Goal: Transaction & Acquisition: Purchase product/service

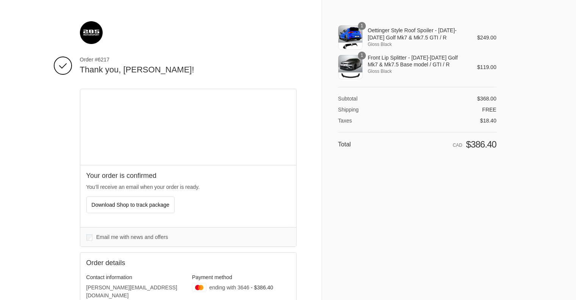
click at [198, 32] on link at bounding box center [188, 33] width 217 height 24
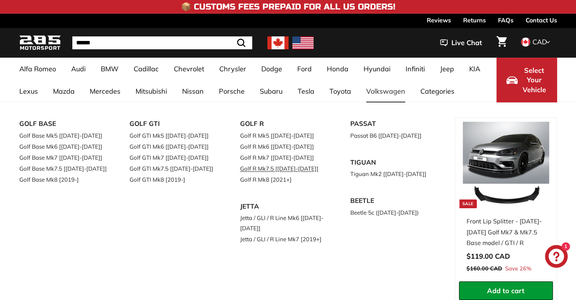
click at [256, 168] on link "Golf R Mk7.5 [2018-2021]" at bounding box center [284, 168] width 89 height 11
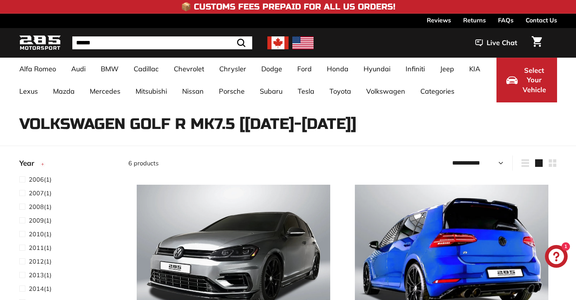
select select "**********"
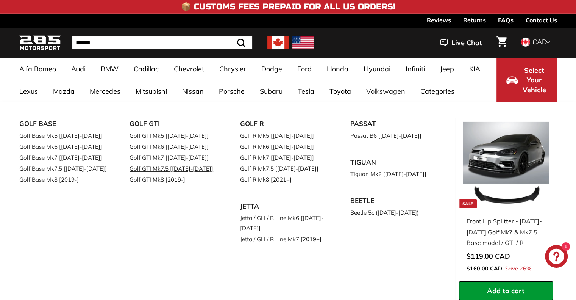
click at [142, 165] on link "Golf GTI Mk7.5 [2018-2021]" at bounding box center [174, 168] width 89 height 11
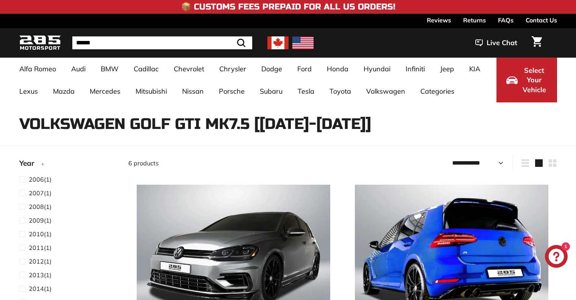
select select "**********"
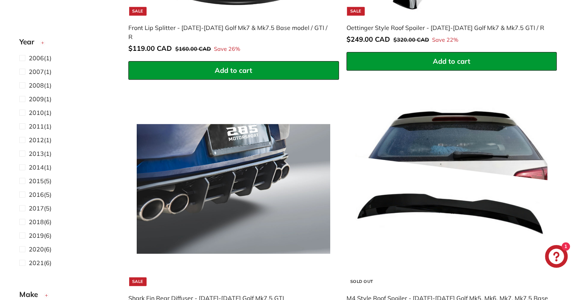
scroll to position [363, 0]
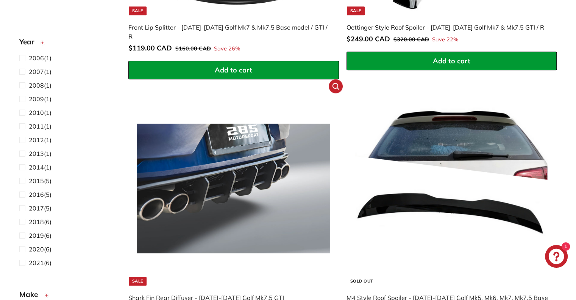
click at [235, 217] on img at bounding box center [234, 188] width 194 height 194
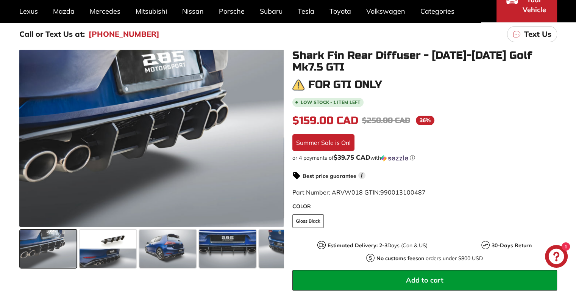
scroll to position [80, 0]
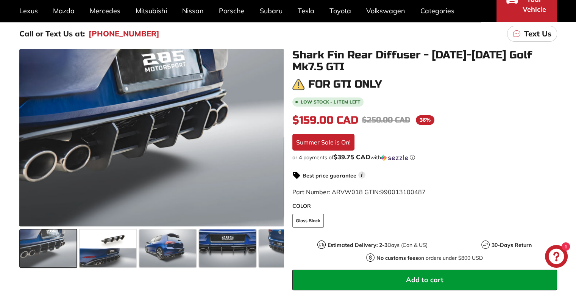
click at [411, 276] on span "Add to cart" at bounding box center [425, 279] width 38 height 9
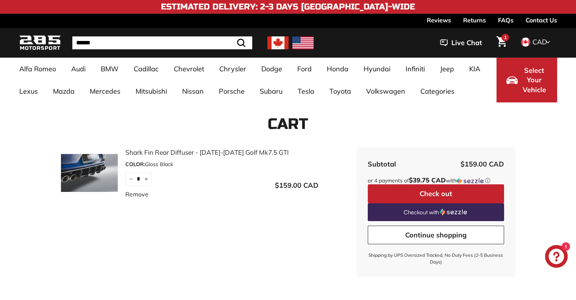
click at [453, 192] on button "Check out" at bounding box center [436, 193] width 136 height 19
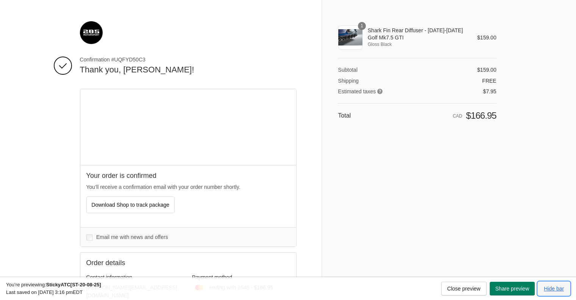
click at [555, 286] on button "Hide bar" at bounding box center [554, 288] width 32 height 14
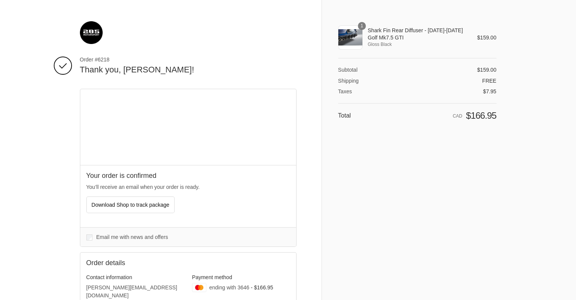
click at [217, 44] on link at bounding box center [188, 33] width 217 height 24
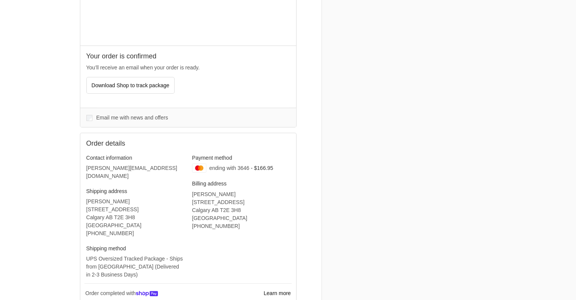
scroll to position [119, 0]
